Goal: Browse casually

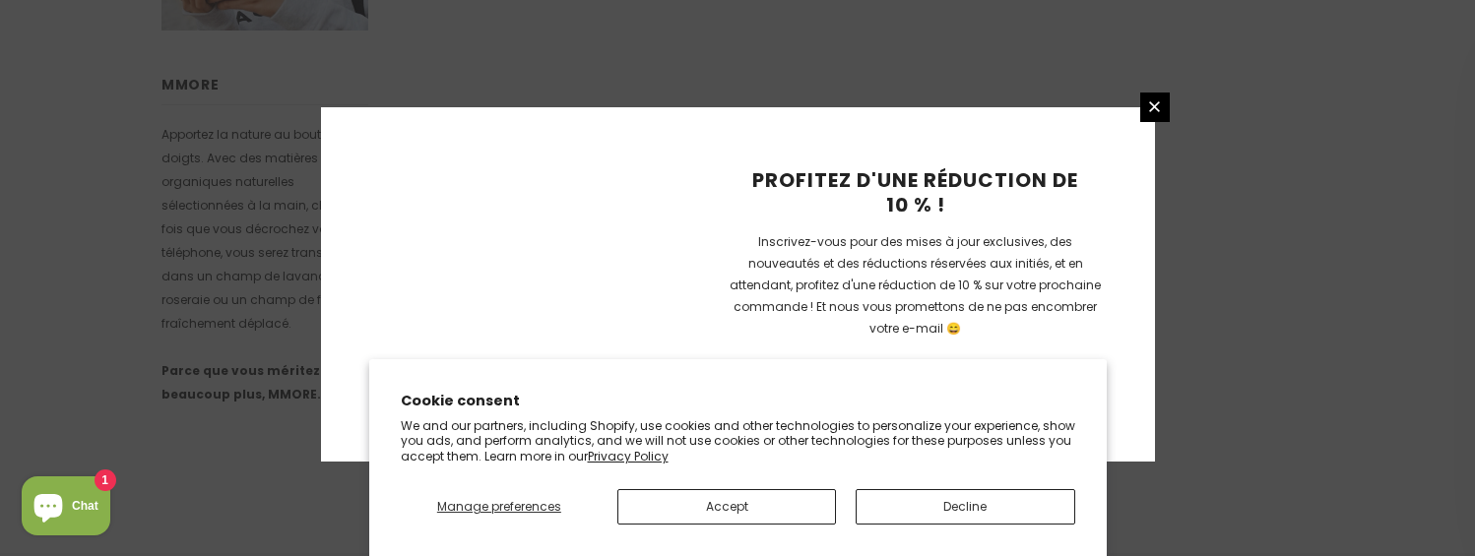
scroll to position [1509, 0]
